Goal: Information Seeking & Learning: Learn about a topic

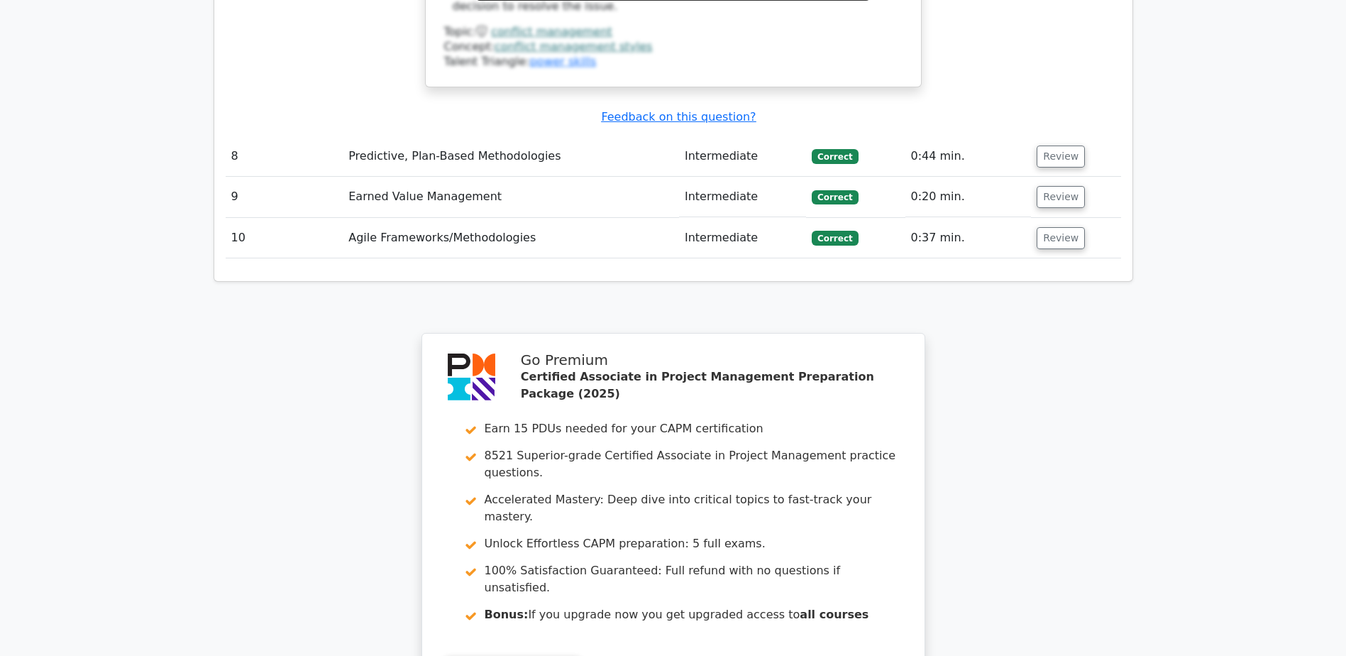
scroll to position [4569, 0]
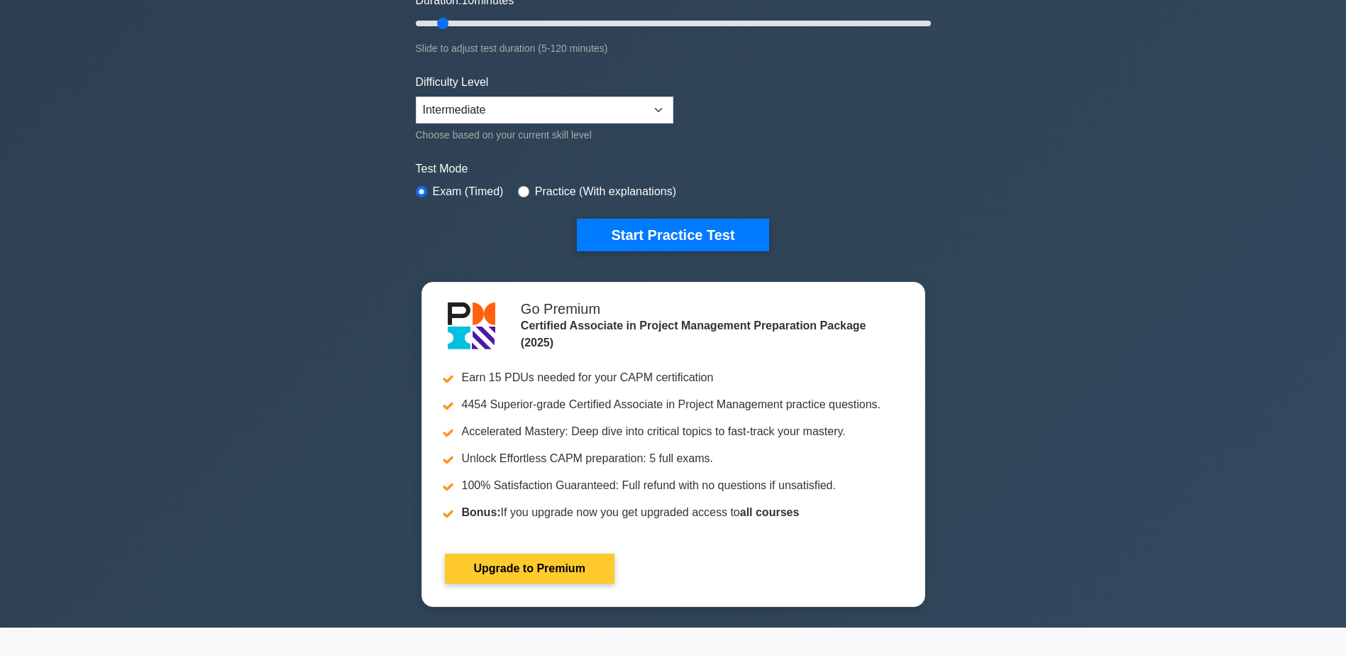
scroll to position [71, 0]
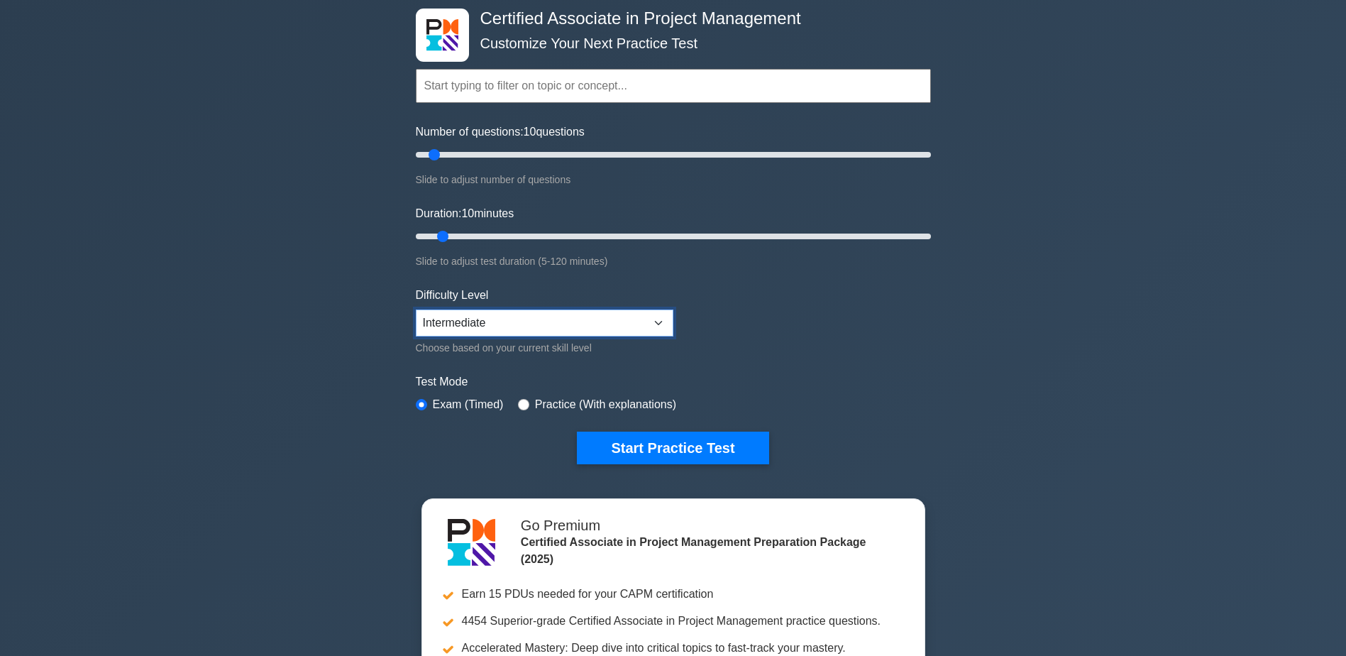
click at [636, 316] on select "Beginner Intermediate Expert" at bounding box center [545, 322] width 258 height 27
click at [623, 319] on select "Beginner Intermediate Expert" at bounding box center [545, 322] width 258 height 27
click at [621, 446] on button "Start Practice Test" at bounding box center [673, 447] width 192 height 33
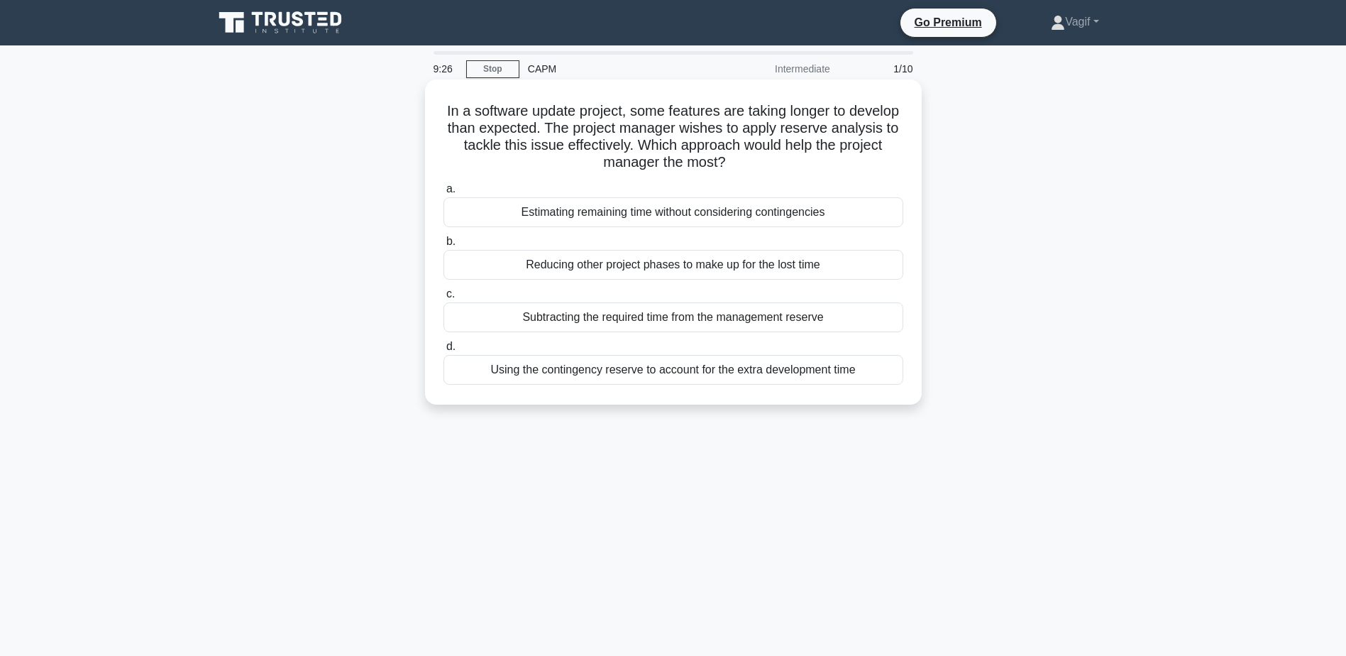
click at [690, 375] on div "Using the contingency reserve to account for the extra development time" at bounding box center [673, 370] width 460 height 30
click at [443, 351] on input "d. Using the contingency reserve to account for the extra development time" at bounding box center [443, 346] width 0 height 9
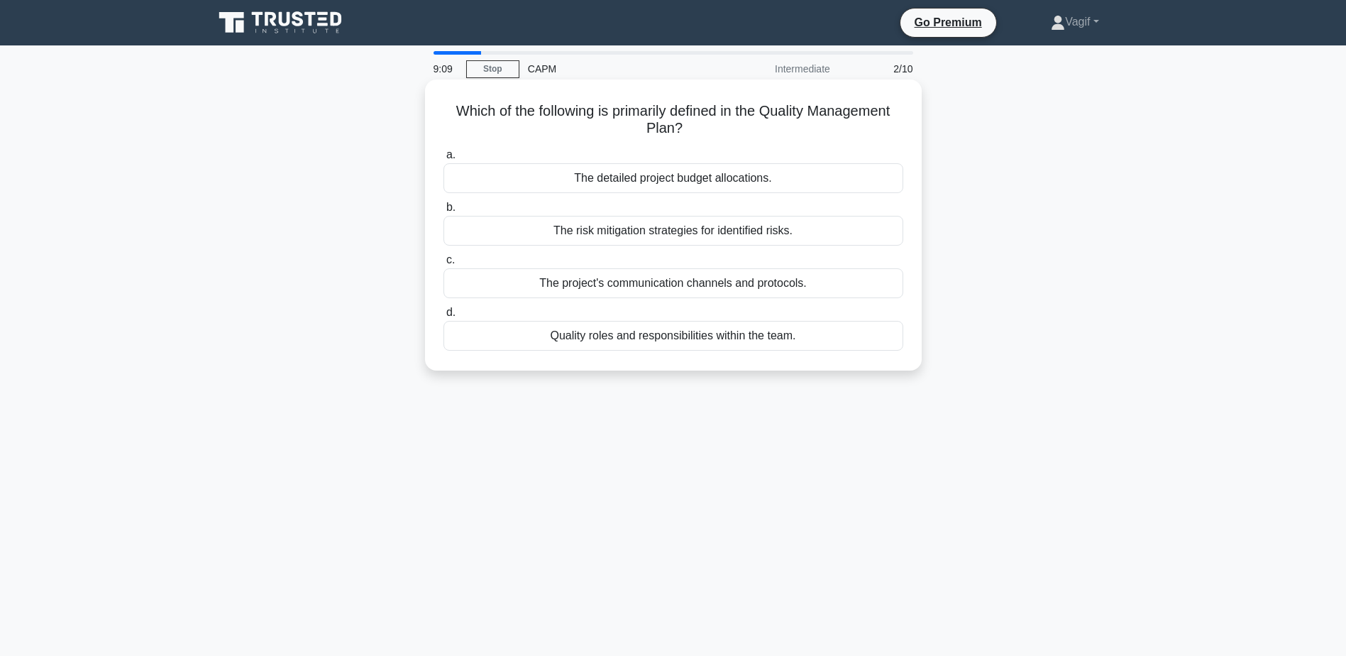
click at [675, 342] on div "Quality roles and responsibilities within the team." at bounding box center [673, 336] width 460 height 30
click at [443, 317] on input "d. Quality roles and responsibilities within the team." at bounding box center [443, 312] width 0 height 9
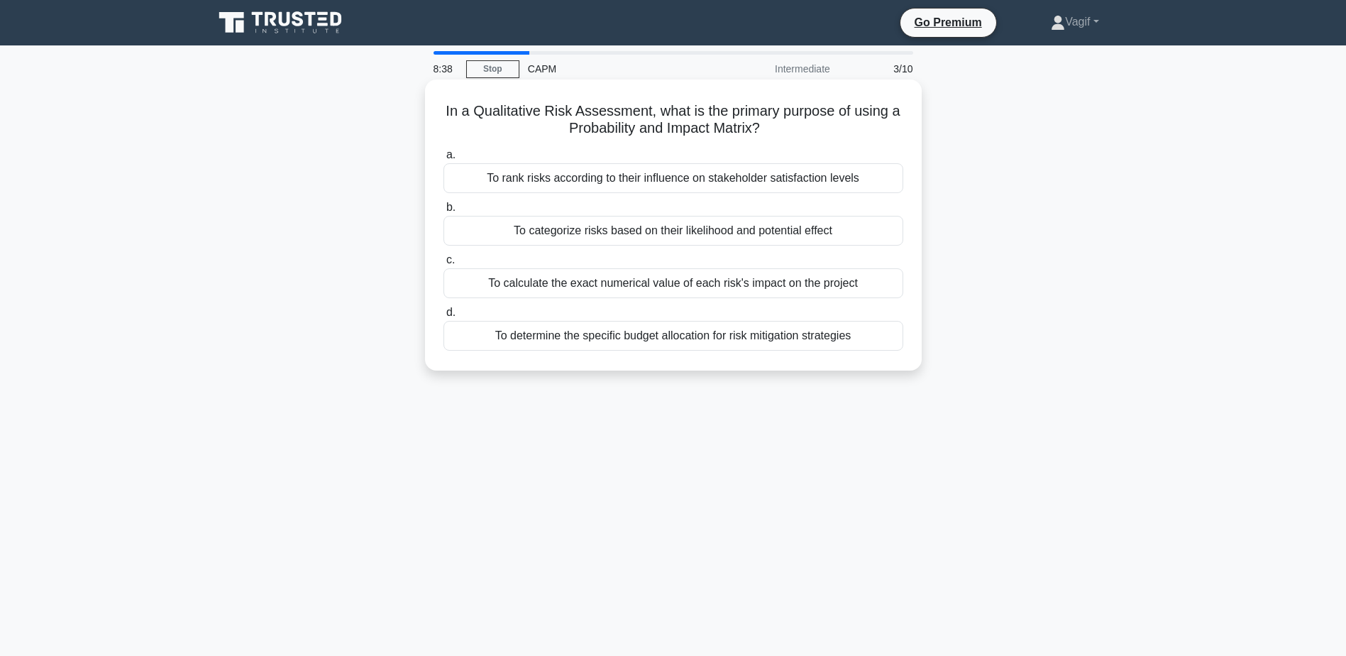
click at [671, 240] on div "To categorize risks based on their likelihood and potential effect" at bounding box center [673, 231] width 460 height 30
click at [443, 212] on input "b. To categorize risks based on their likelihood and potential effect" at bounding box center [443, 207] width 0 height 9
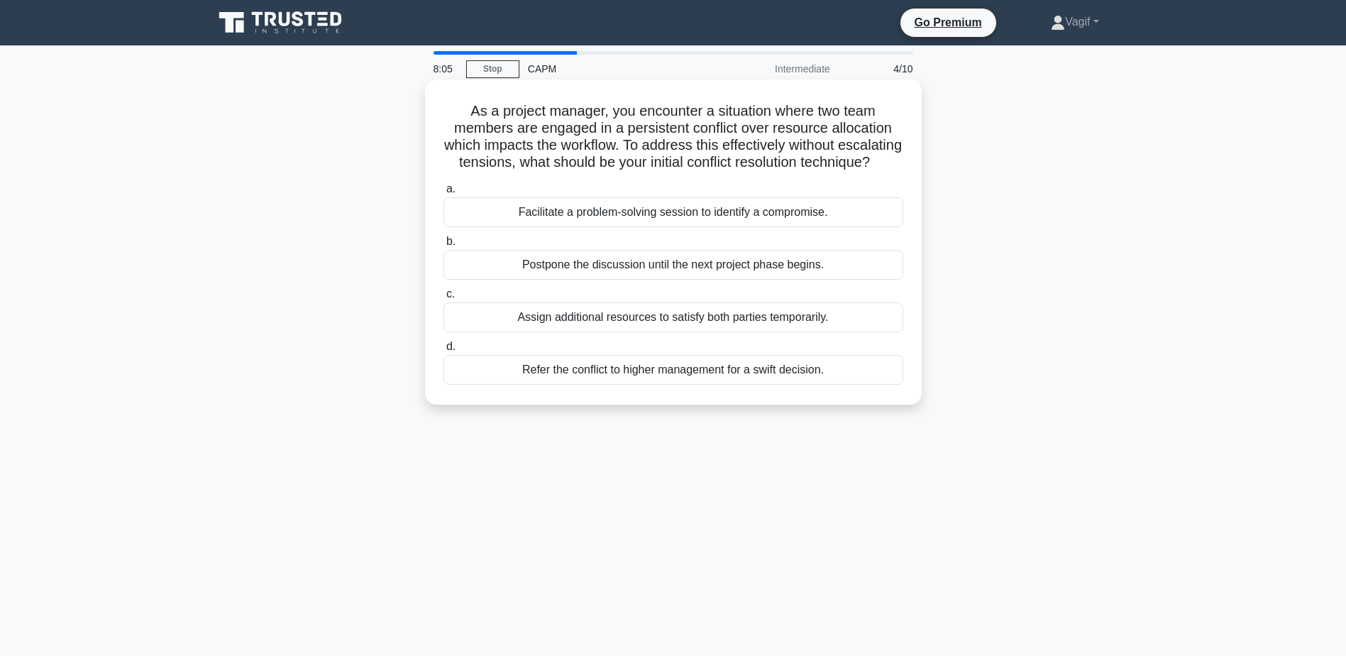
click at [663, 227] on div "Facilitate a problem-solving session to identify a compromise." at bounding box center [673, 212] width 460 height 30
click at [443, 194] on input "a. Facilitate a problem-solving session to identify a compromise." at bounding box center [443, 188] width 0 height 9
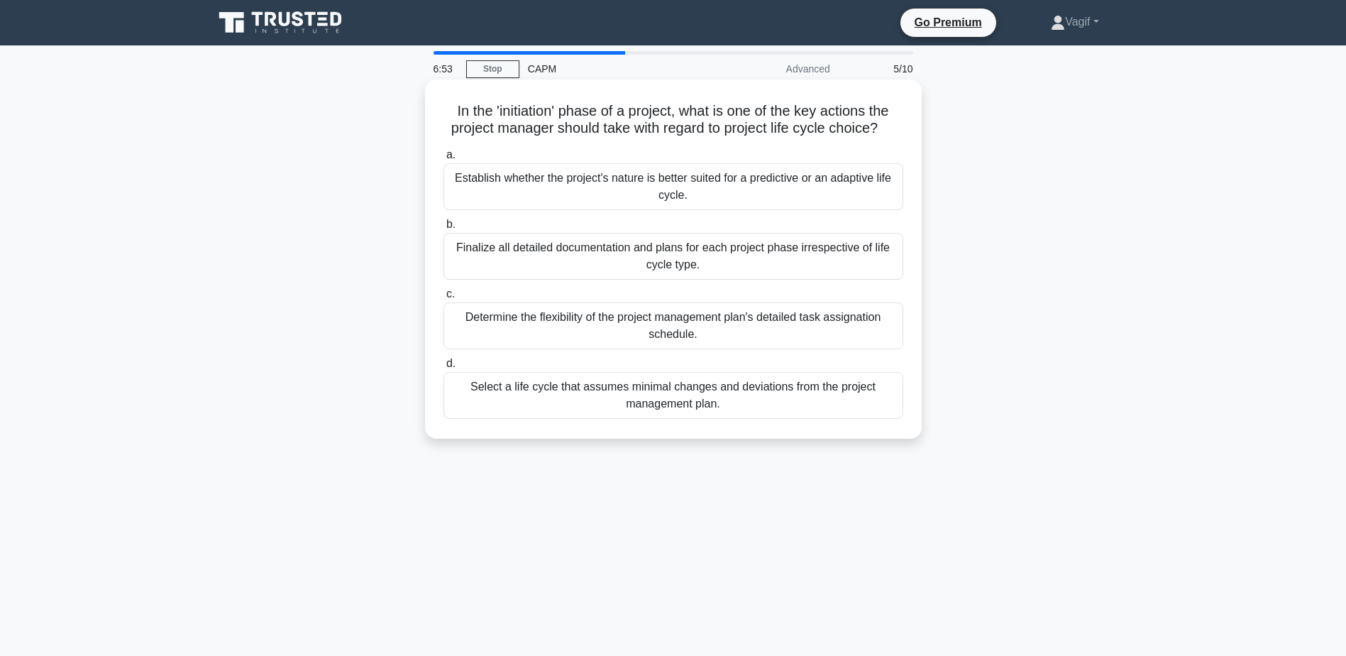
click at [712, 187] on div "Establish whether the project's nature is better suited for a predictive or an …" at bounding box center [673, 186] width 460 height 47
click at [443, 160] on input "a. Establish whether the project's nature is better suited for a predictive or …" at bounding box center [443, 154] width 0 height 9
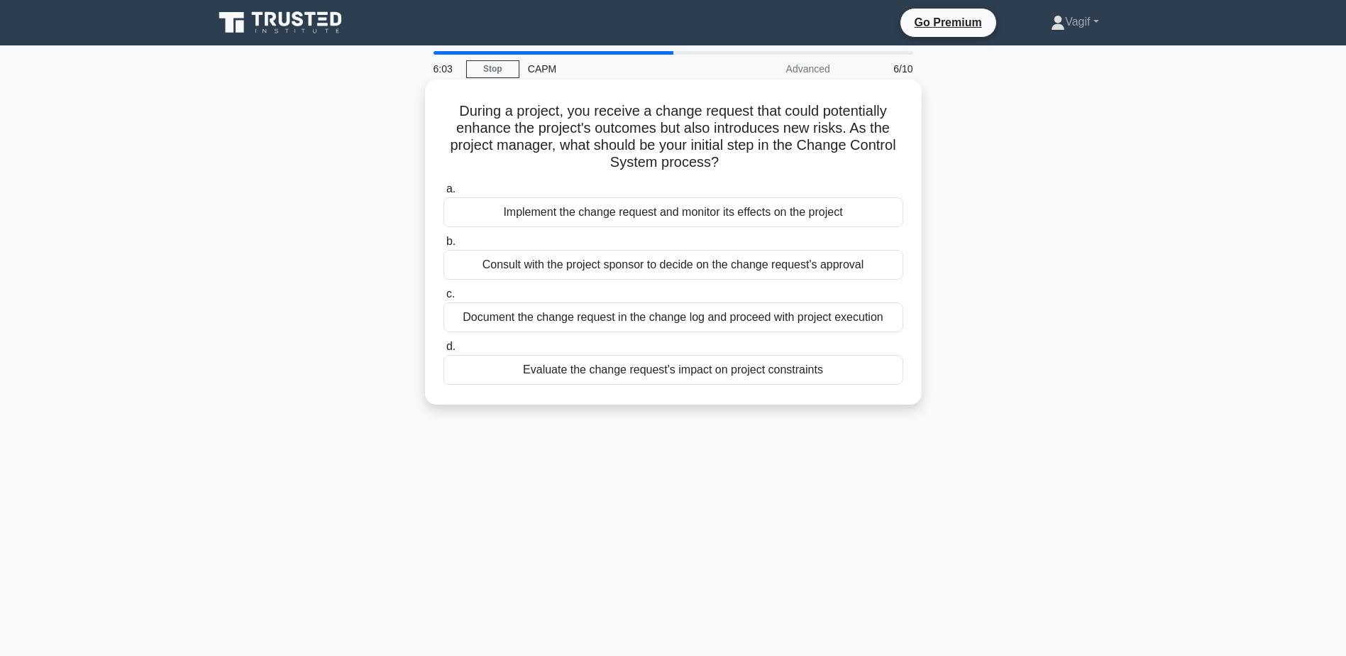
click at [668, 374] on div "Evaluate the change request's impact on project constraints" at bounding box center [673, 370] width 460 height 30
click at [443, 351] on input "d. Evaluate the change request's impact on project constraints" at bounding box center [443, 346] width 0 height 9
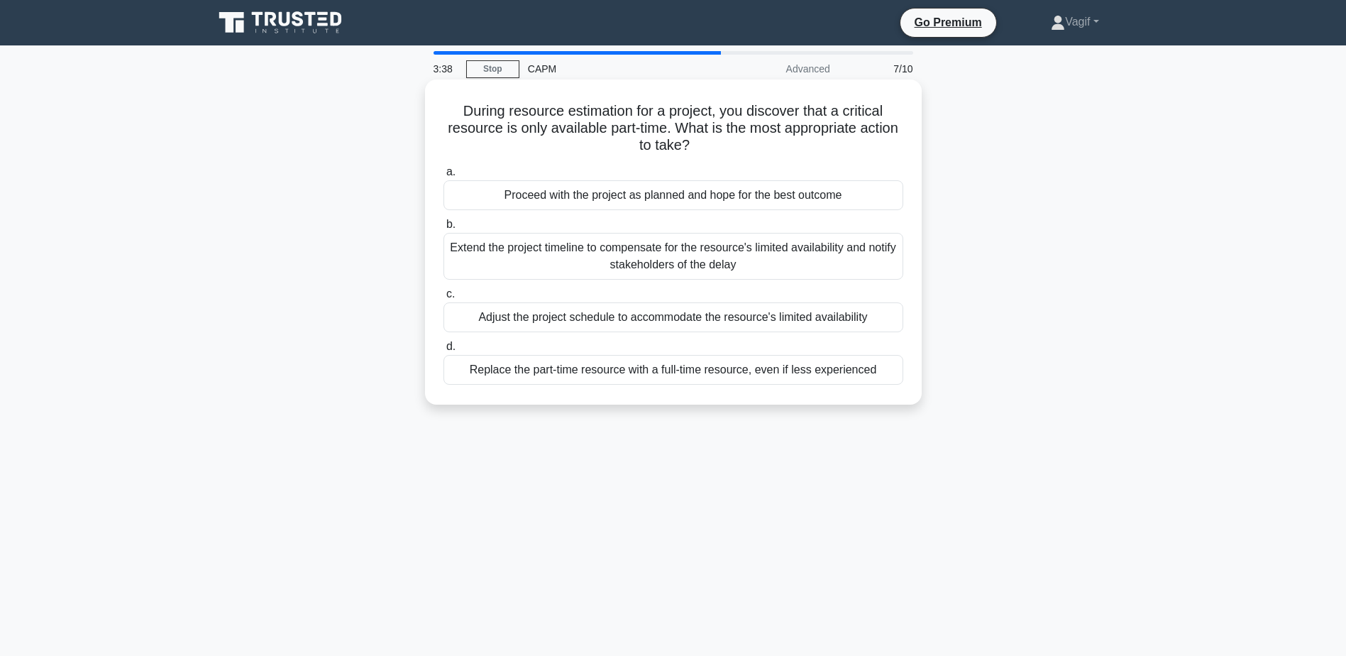
click at [599, 377] on div "Replace the part-time resource with a full-time resource, even if less experien…" at bounding box center [673, 370] width 460 height 30
click at [443, 351] on input "d. Replace the part-time resource with a full-time resource, even if less exper…" at bounding box center [443, 346] width 0 height 9
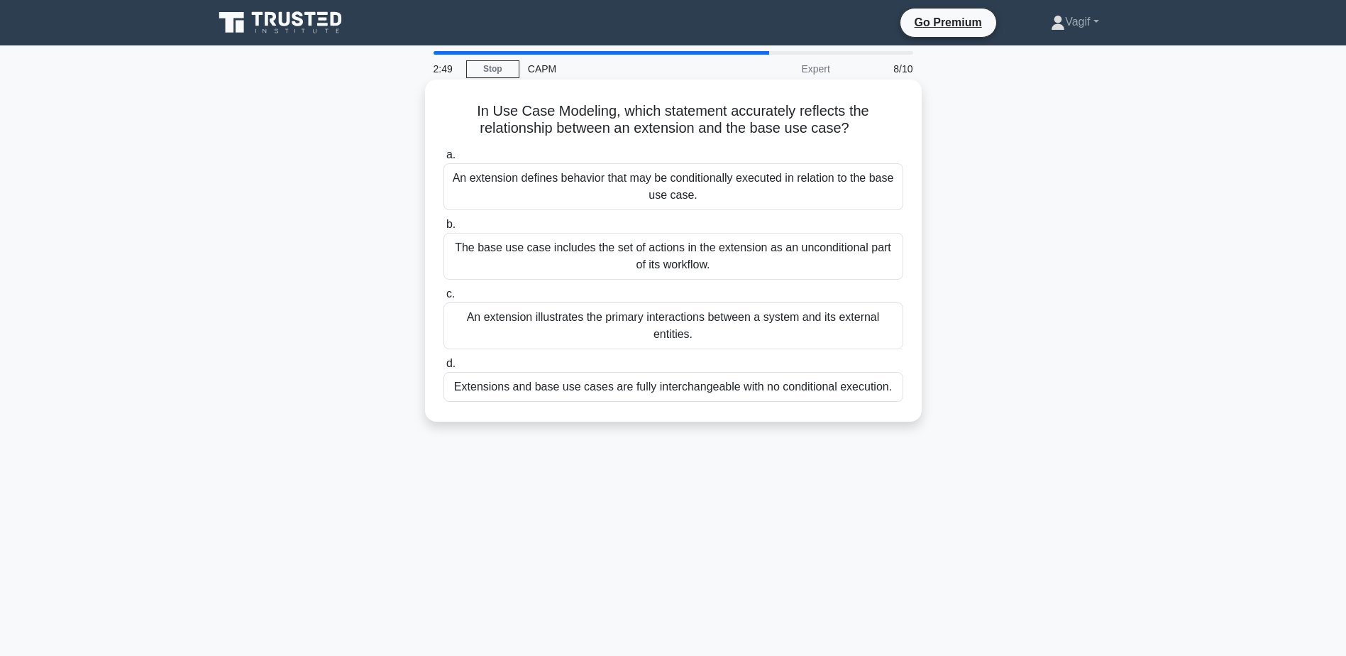
click at [703, 255] on div "The base use case includes the set of actions in the extension as an unconditio…" at bounding box center [673, 256] width 460 height 47
click at [443, 229] on input "b. The base use case includes the set of actions in the extension as an uncondi…" at bounding box center [443, 224] width 0 height 9
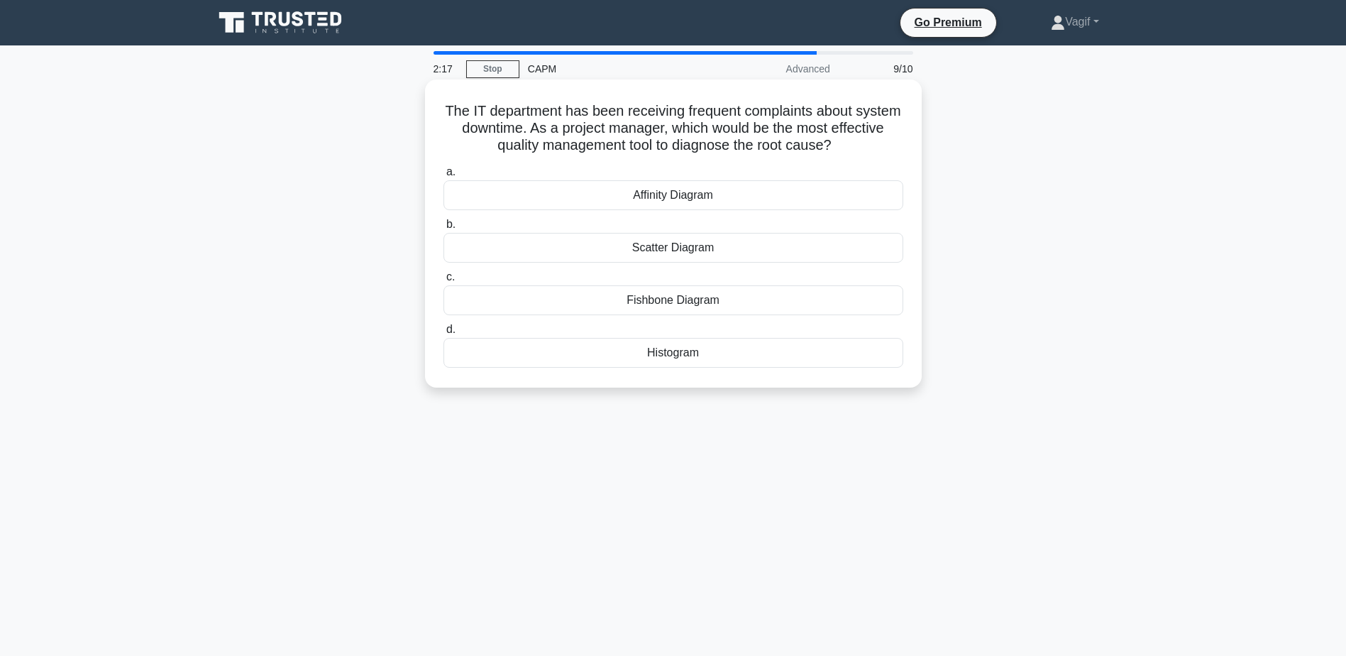
click at [702, 307] on div "Fishbone Diagram" at bounding box center [673, 300] width 460 height 30
click at [443, 282] on input "c. Fishbone Diagram" at bounding box center [443, 276] width 0 height 9
click at [685, 350] on div "$40,000" at bounding box center [673, 353] width 460 height 30
click at [443, 334] on input "d. $40,000" at bounding box center [443, 329] width 0 height 9
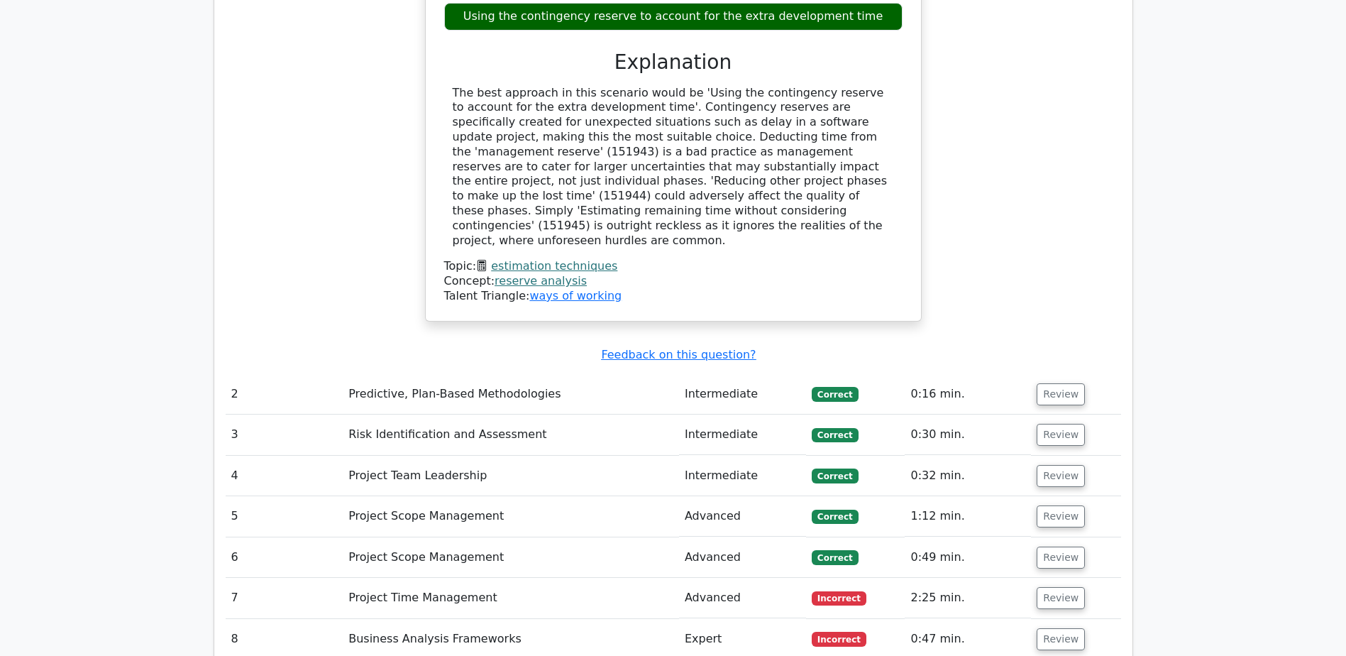
scroll to position [1632, 0]
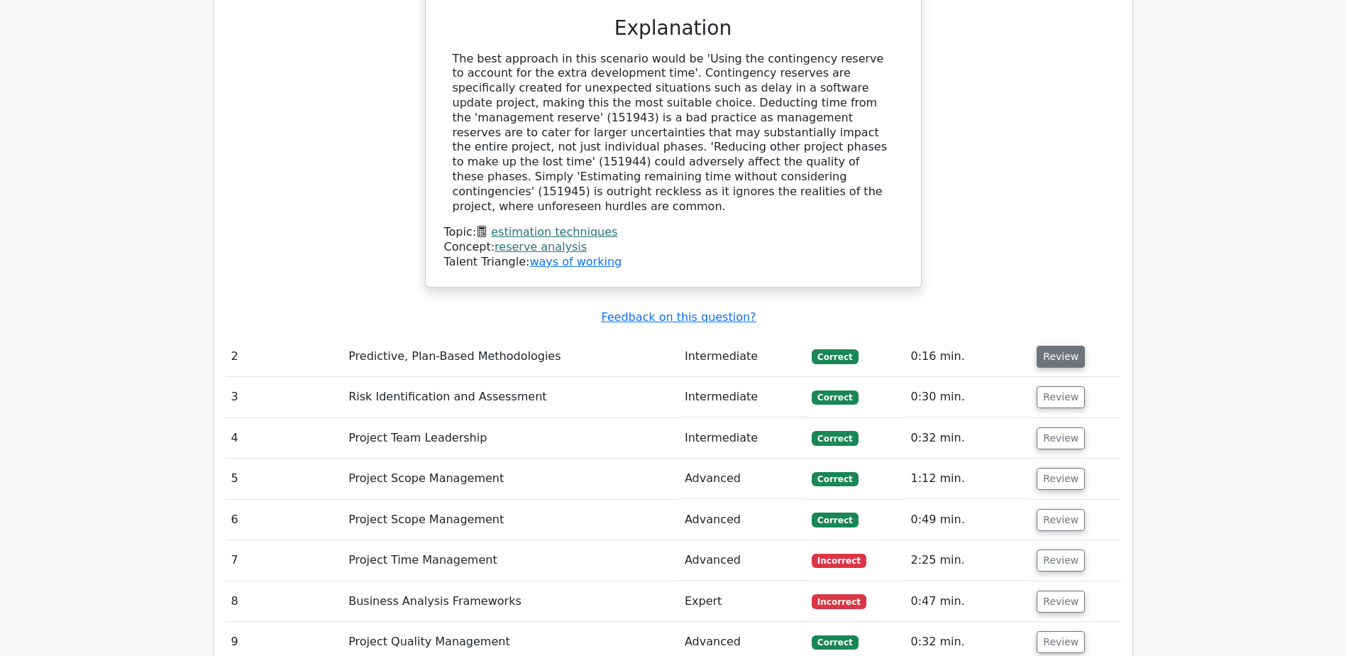
click at [1064, 346] on button "Review" at bounding box center [1061, 357] width 48 height 22
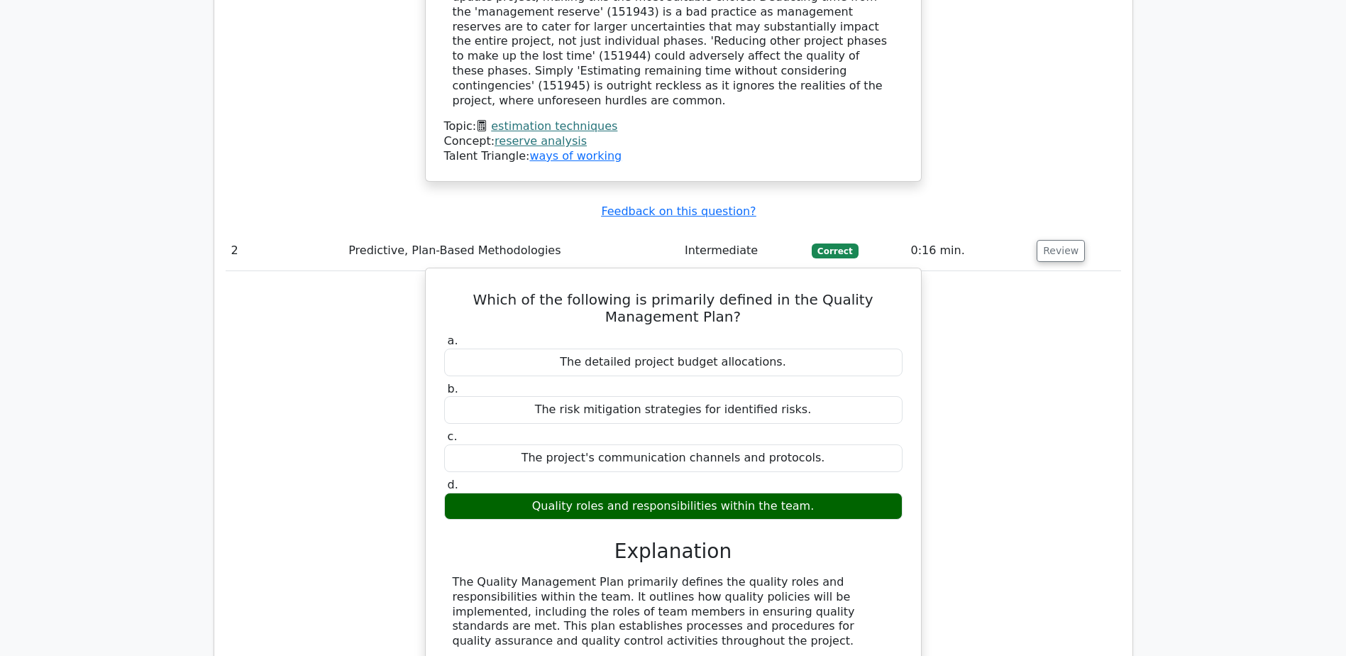
scroll to position [1987, 0]
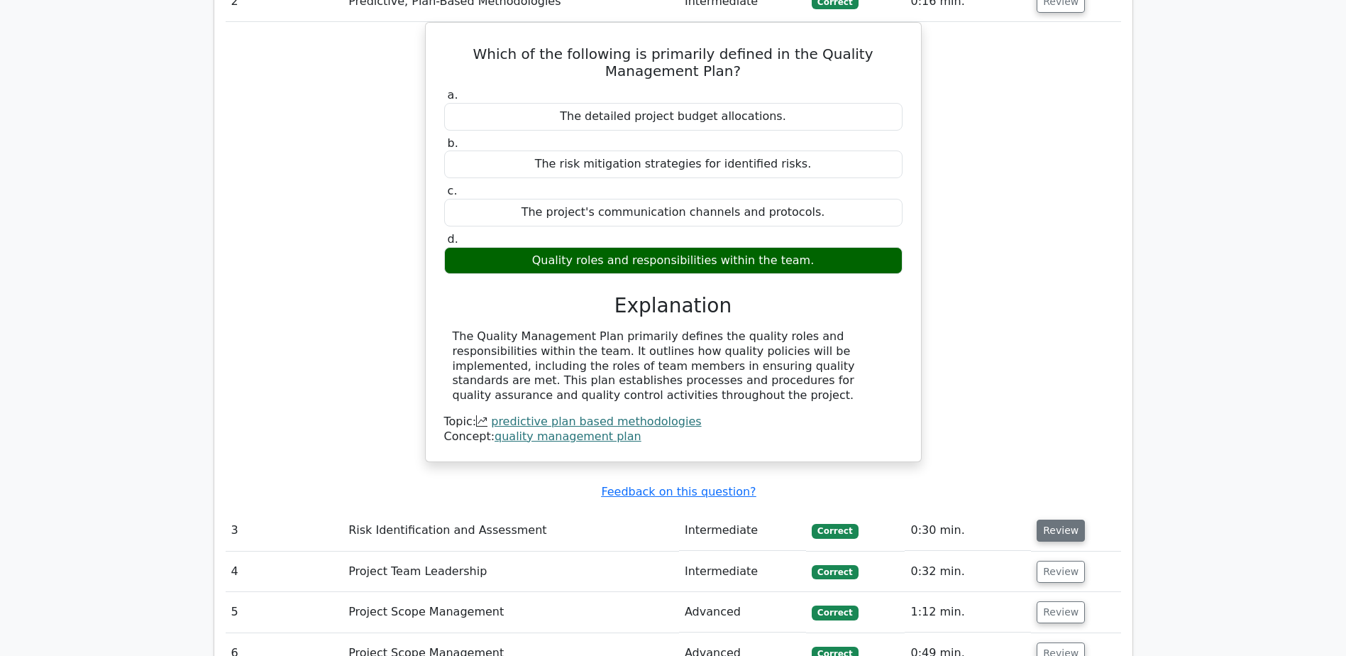
click at [1053, 519] on button "Review" at bounding box center [1061, 530] width 48 height 22
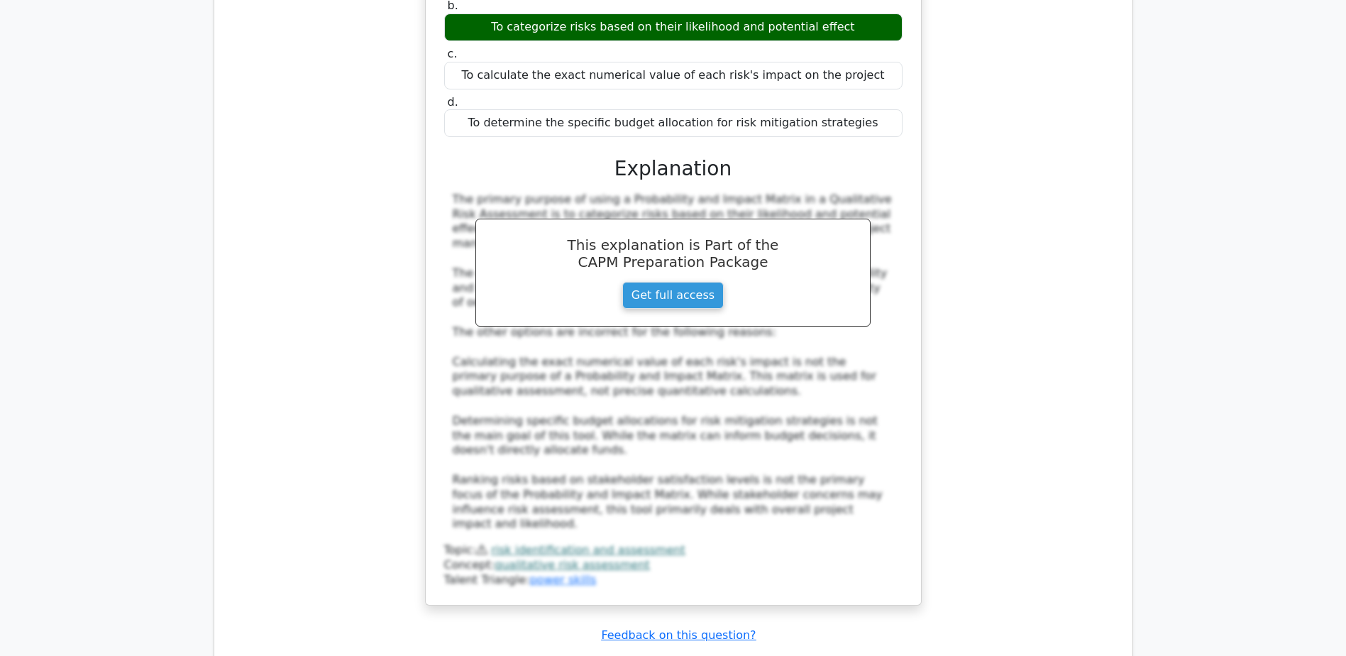
scroll to position [2980, 0]
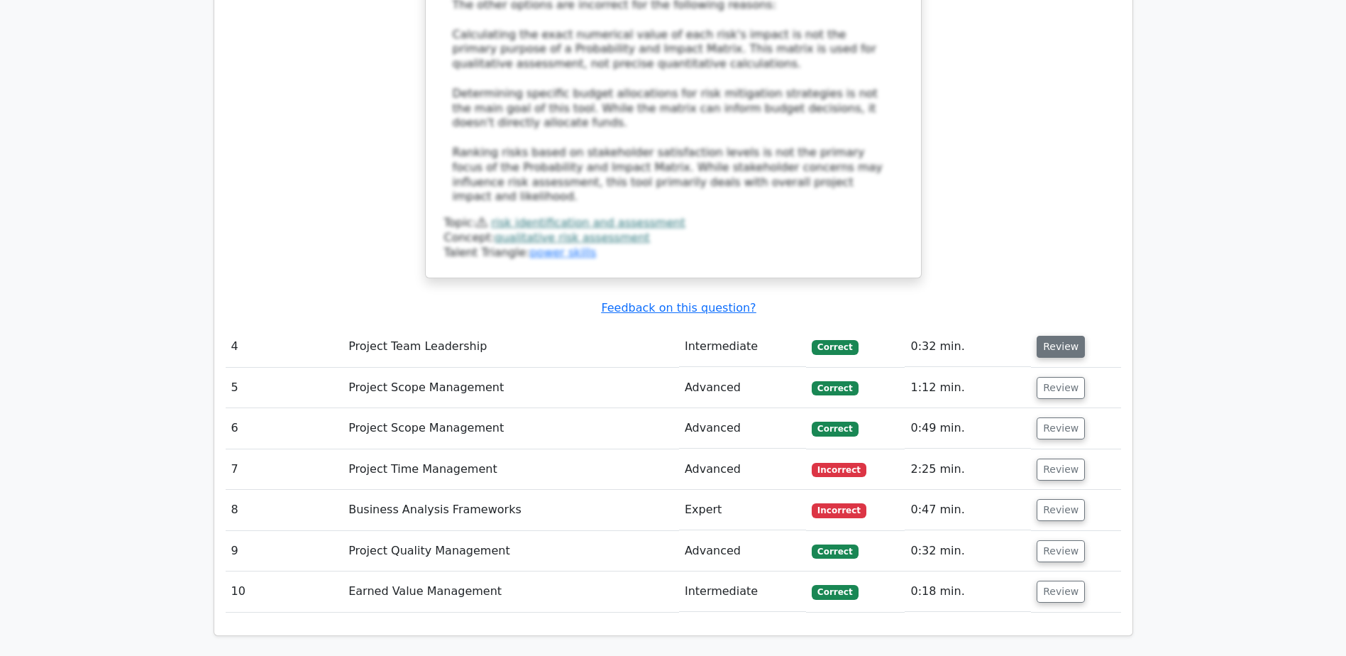
click at [1060, 336] on button "Review" at bounding box center [1061, 347] width 48 height 22
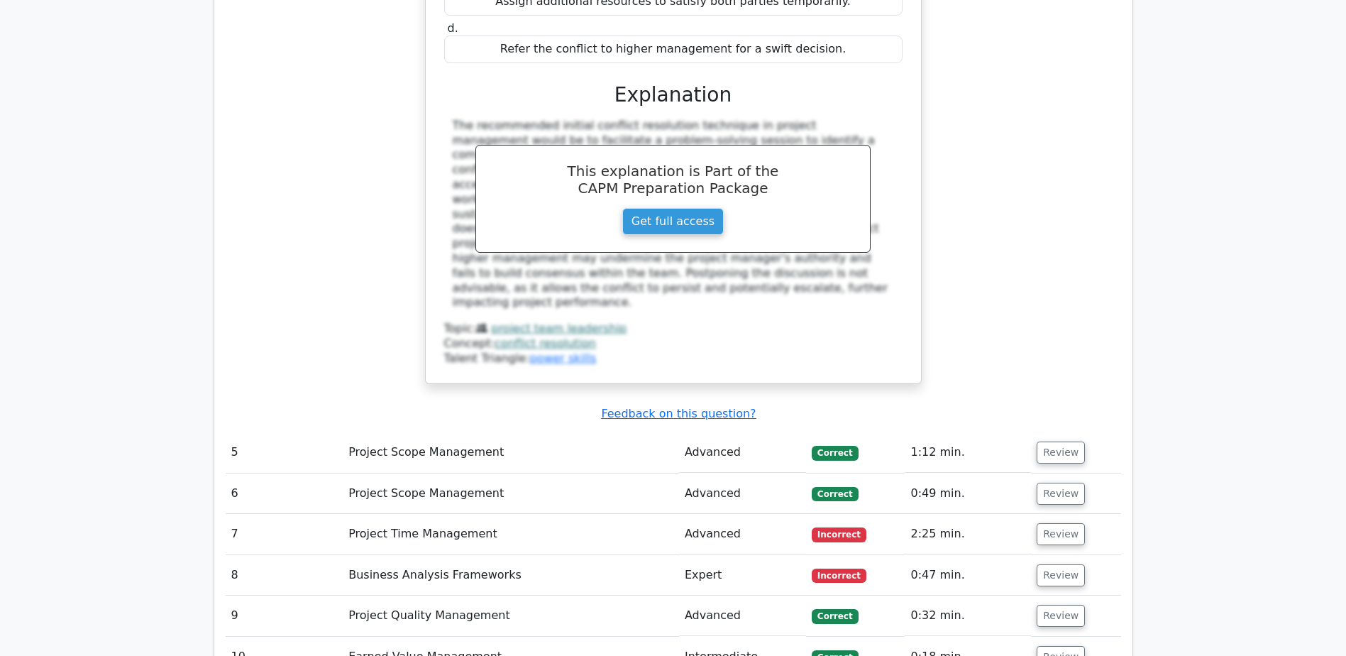
scroll to position [3690, 0]
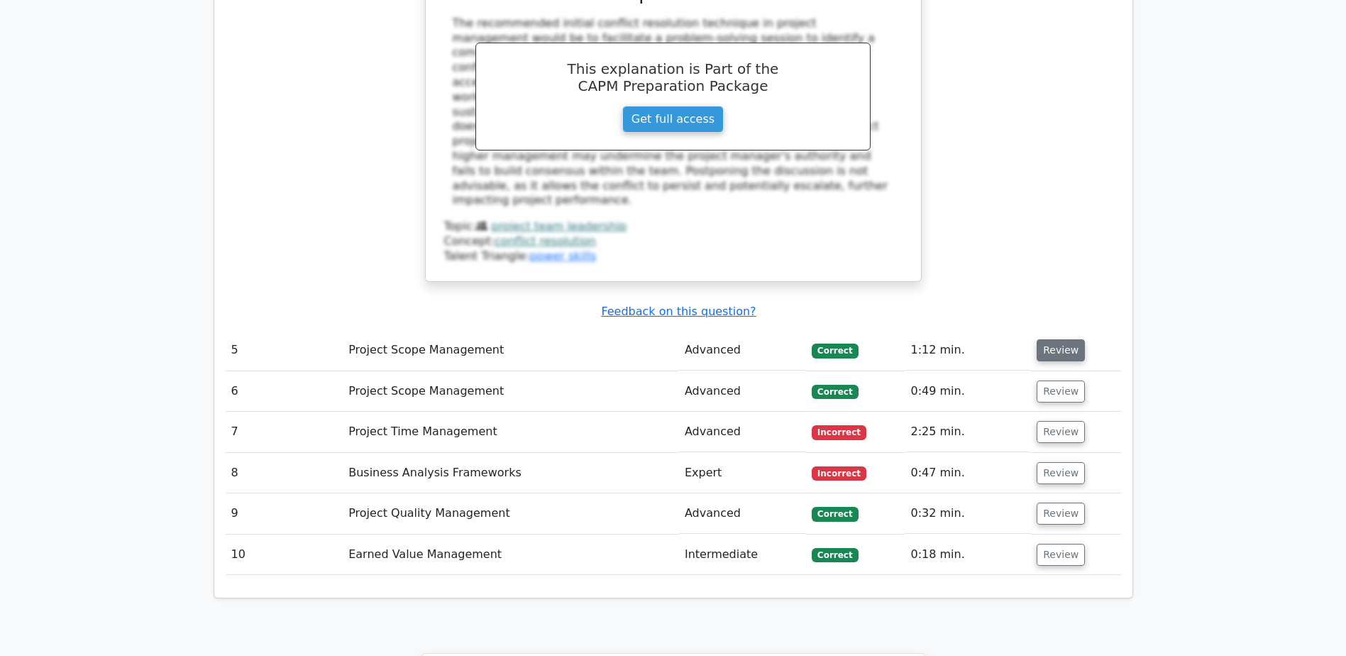
click at [1057, 339] on button "Review" at bounding box center [1061, 350] width 48 height 22
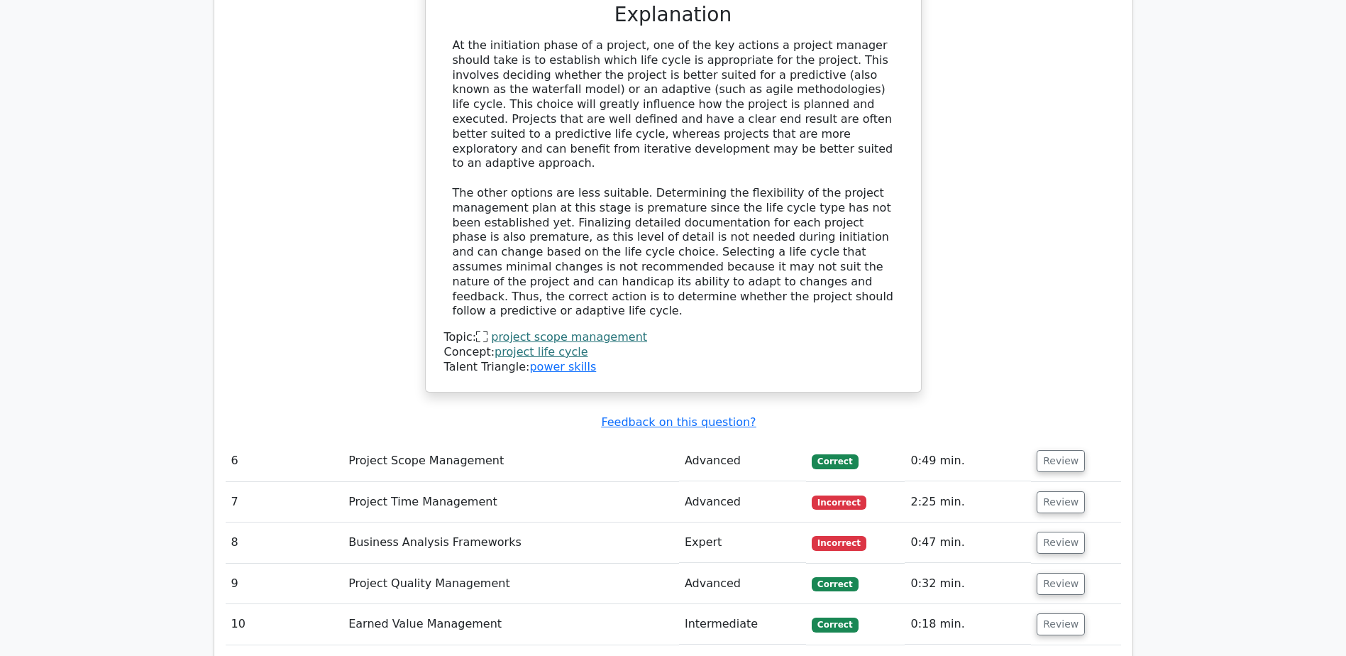
scroll to position [4470, 0]
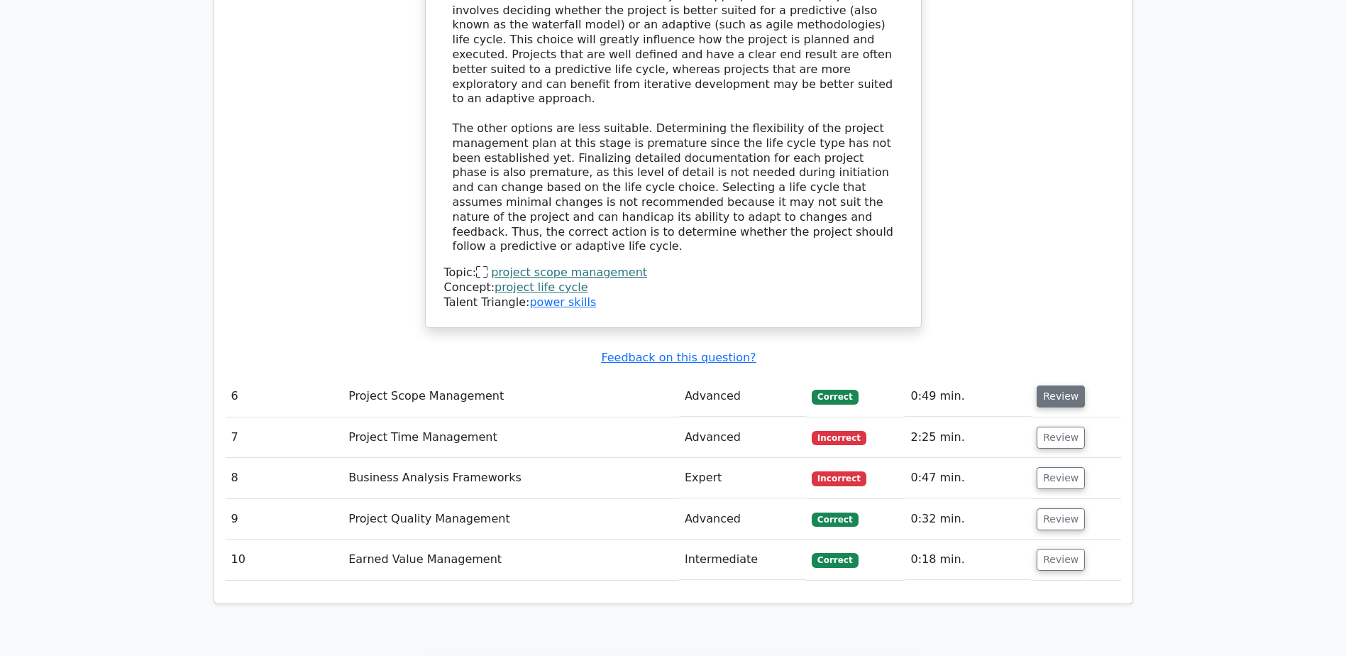
click at [1043, 385] on button "Review" at bounding box center [1061, 396] width 48 height 22
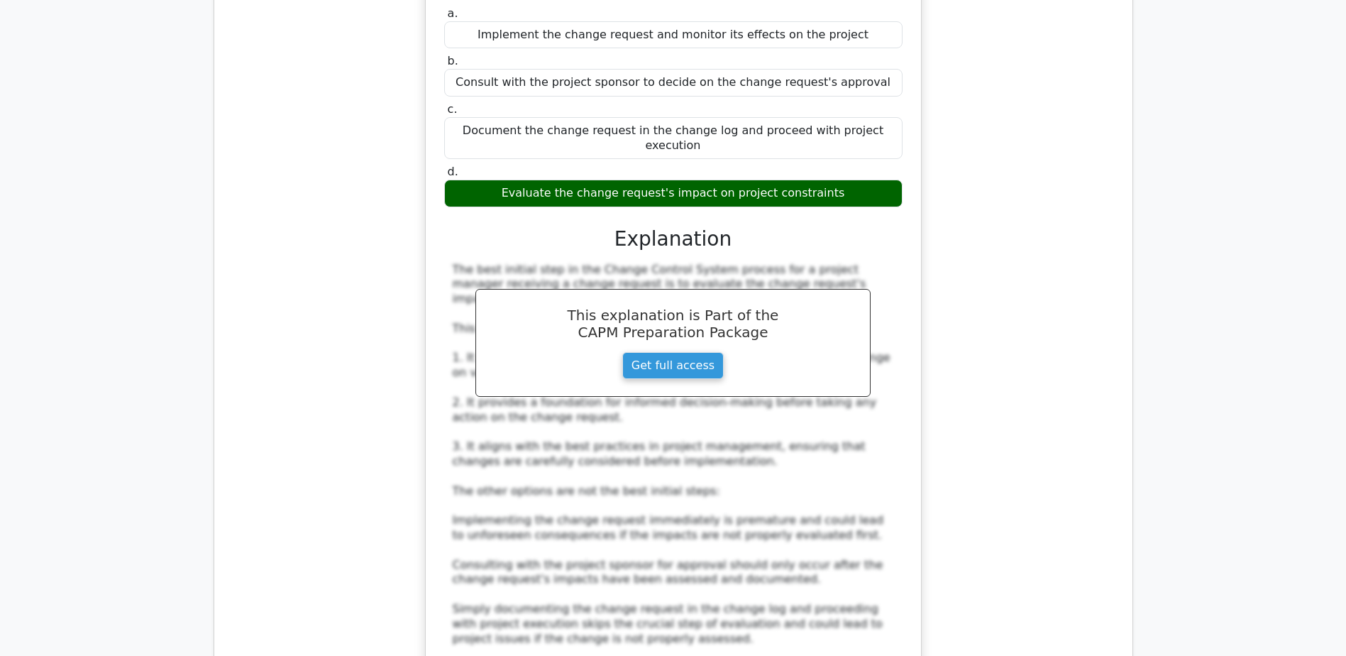
scroll to position [5180, 0]
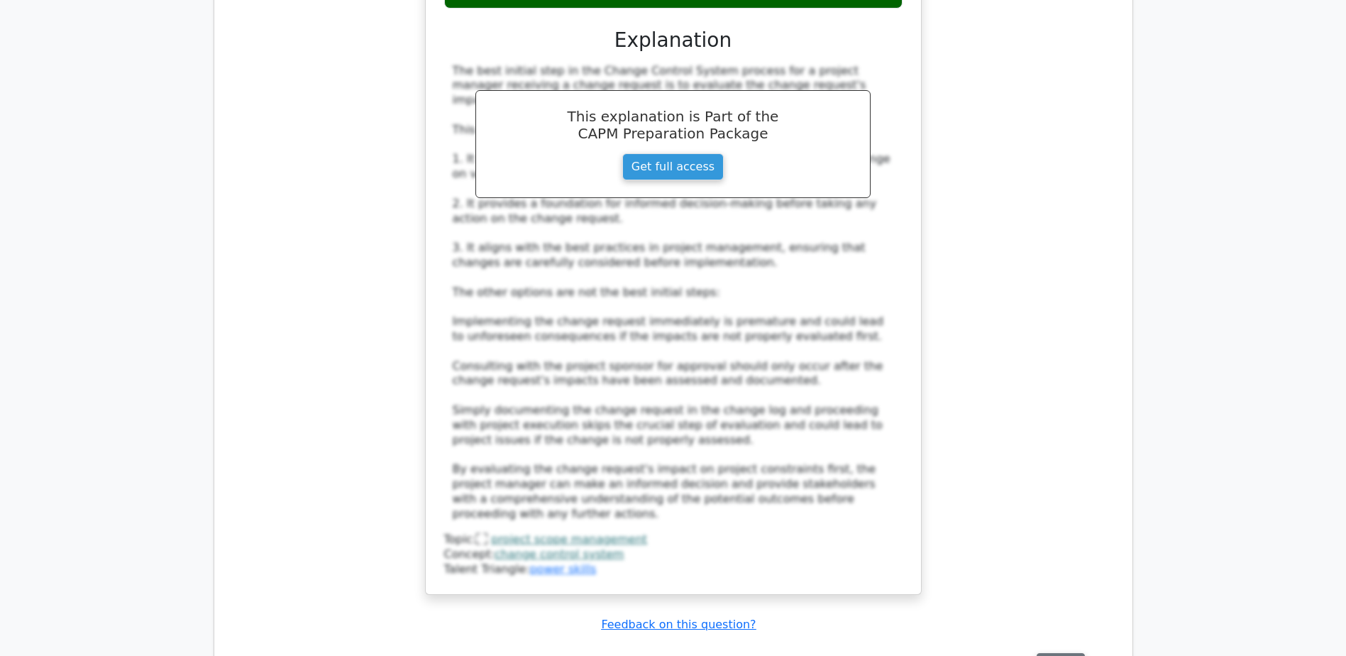
click at [1059, 653] on button "Review" at bounding box center [1061, 664] width 48 height 22
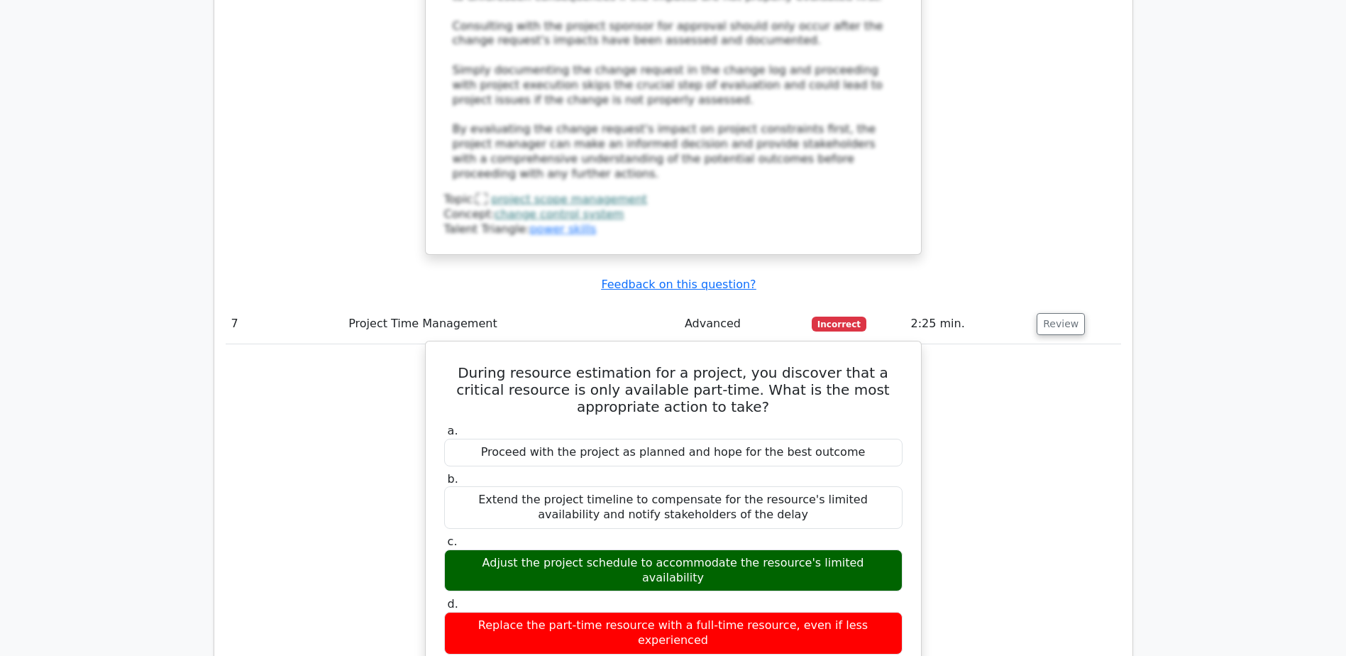
scroll to position [5677, 0]
